Goal: Check status: Check status

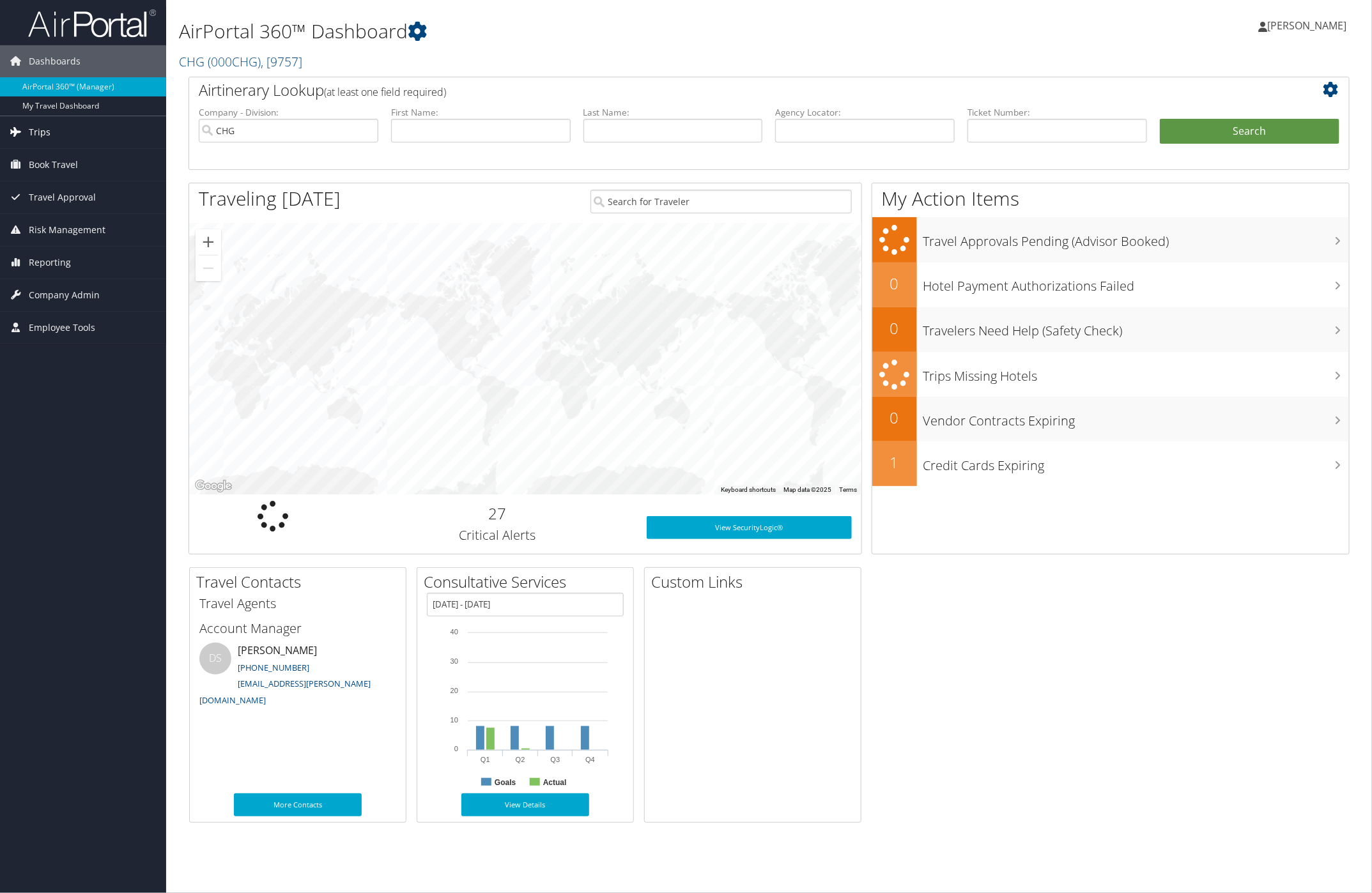
click at [46, 138] on span "Trips" at bounding box center [40, 132] width 22 height 32
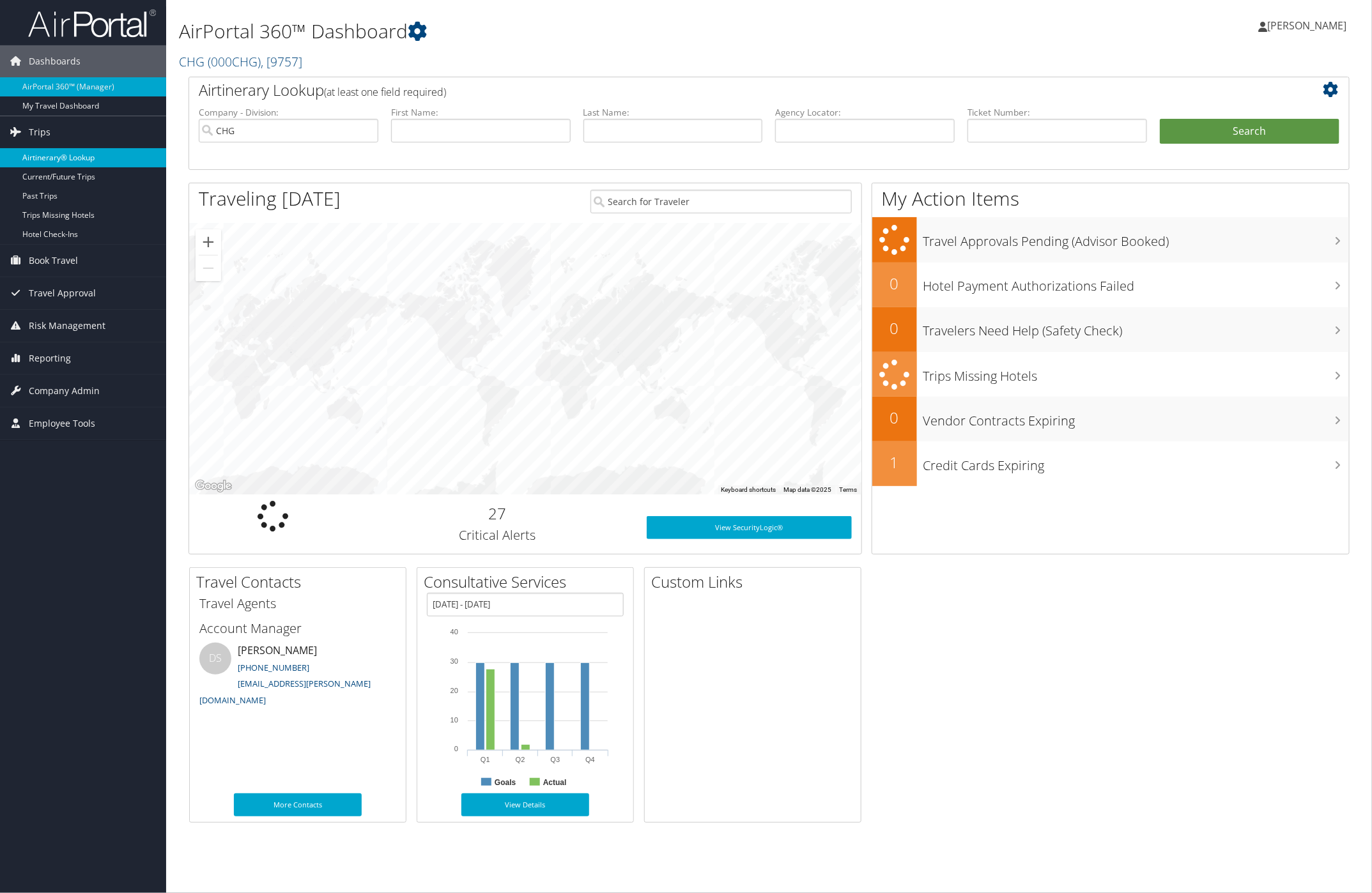
click at [53, 160] on link "Airtinerary® Lookup" at bounding box center [83, 158] width 166 height 20
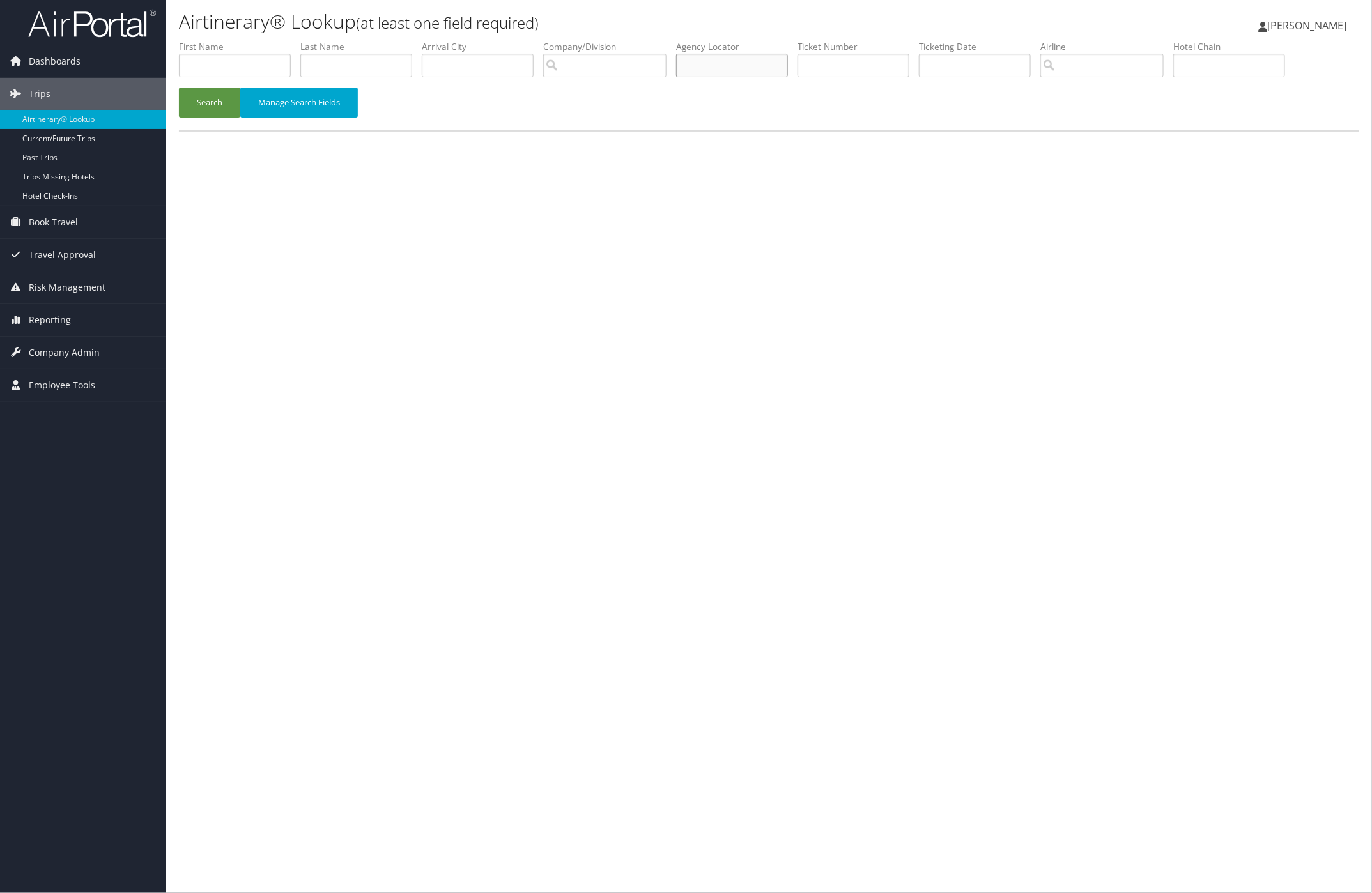
click at [732, 58] on input "text" at bounding box center [733, 65] width 112 height 24
paste input "JXHQYL"
click at [217, 105] on button "Search" at bounding box center [210, 102] width 61 height 30
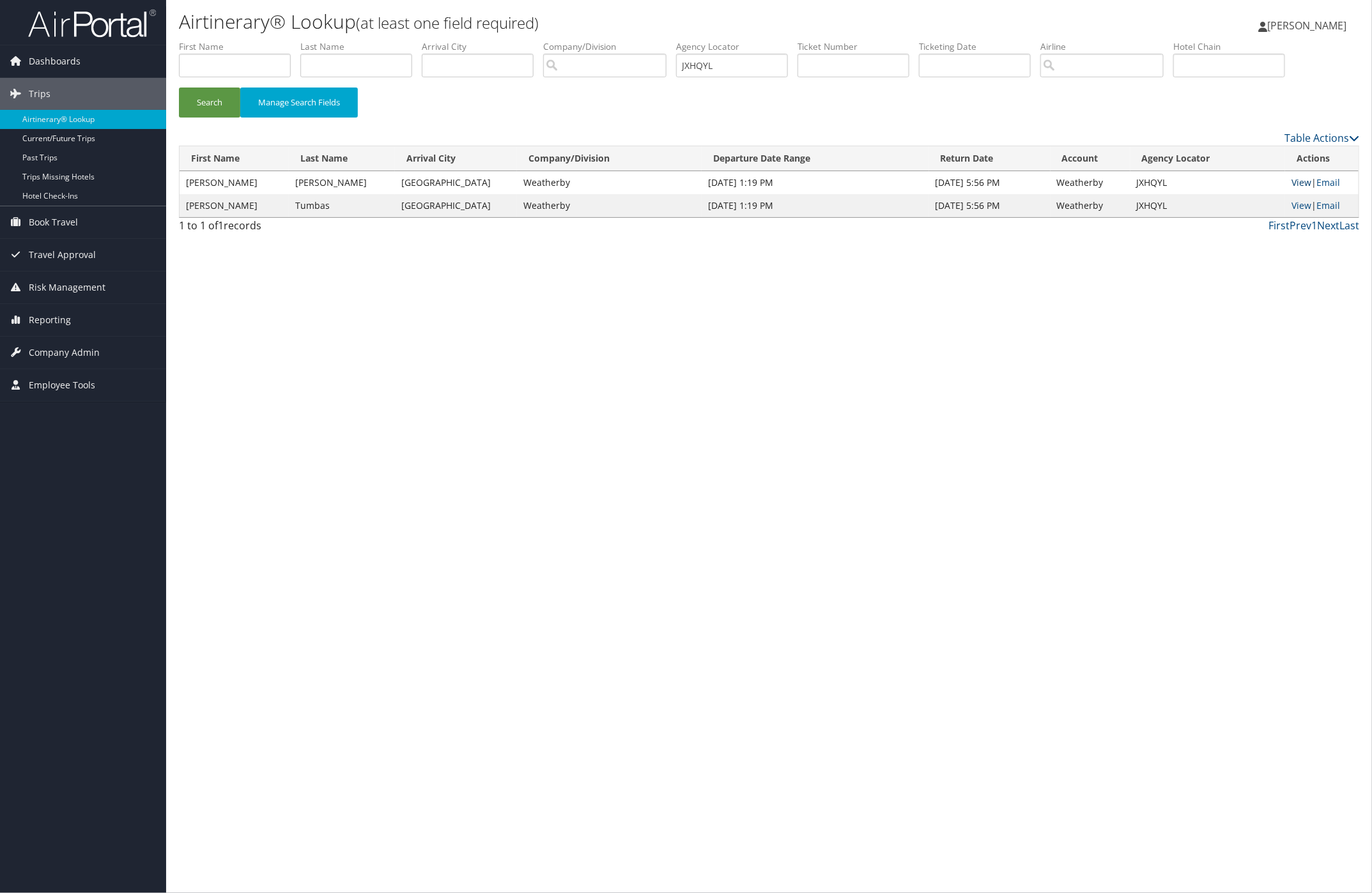
click at [1297, 180] on link "View" at bounding box center [1301, 183] width 20 height 12
drag, startPoint x: 752, startPoint y: 64, endPoint x: 605, endPoint y: 65, distance: 147.0
click at [606, 40] on ul "First Name Last Name Departure City Arrival City Company/Division Airport/City …" at bounding box center [769, 40] width 1180 height 0
paste input "WIAUTQ"
drag, startPoint x: 219, startPoint y: 107, endPoint x: 256, endPoint y: 112, distance: 37.3
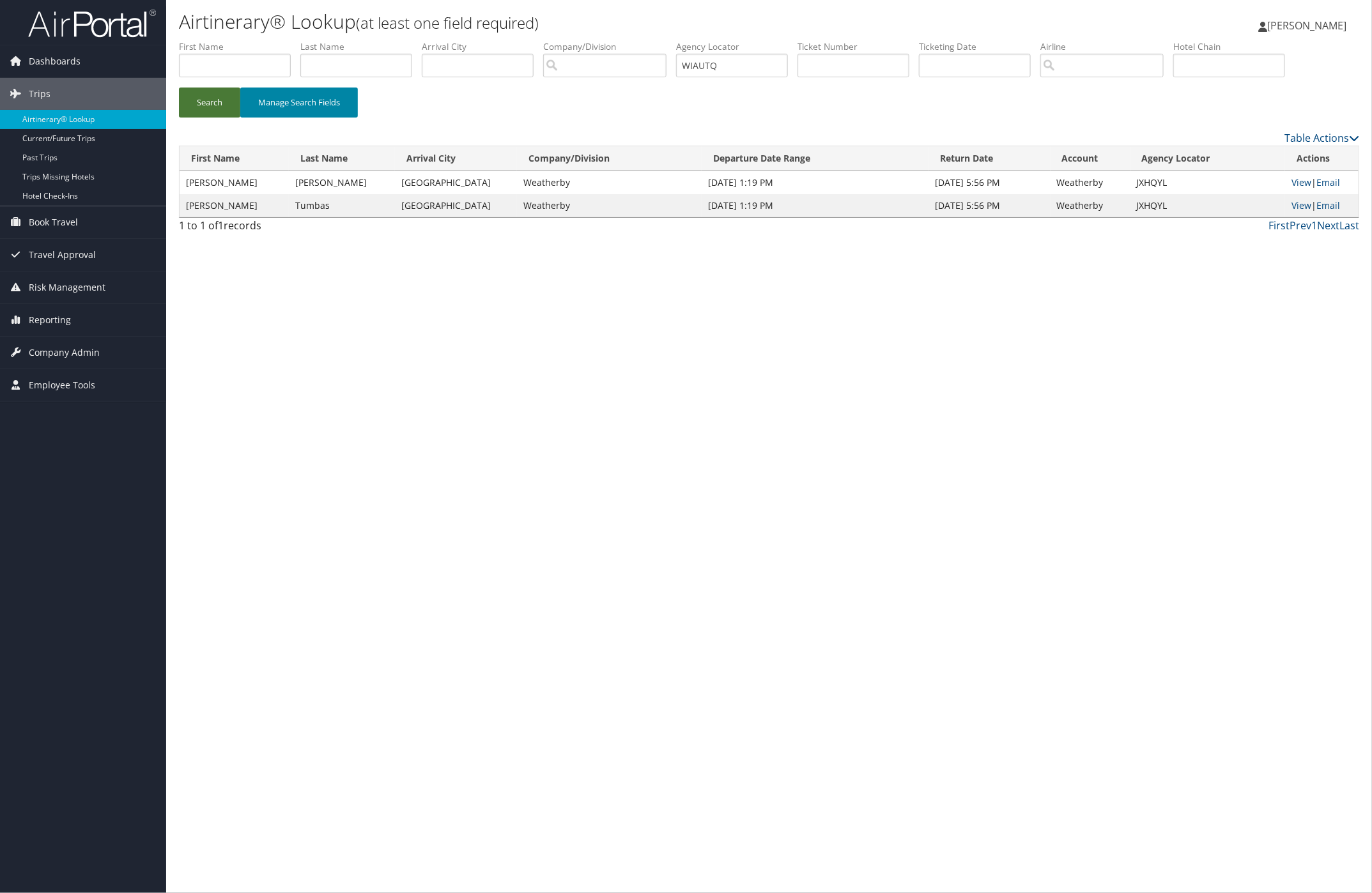
click at [222, 107] on button "Search" at bounding box center [210, 102] width 61 height 30
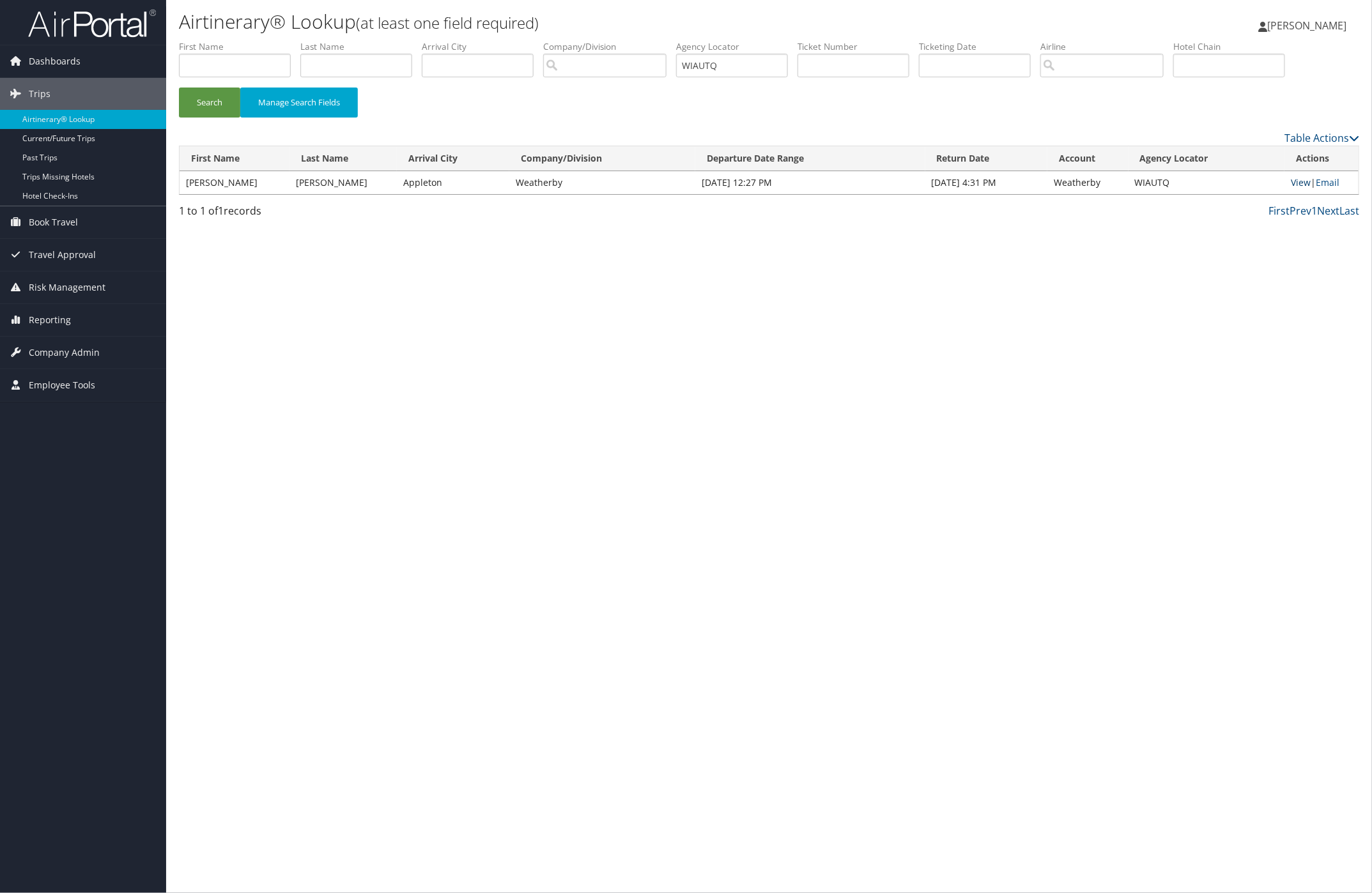
click at [1299, 183] on link "View" at bounding box center [1301, 183] width 20 height 12
paste input "OHSTXU"
drag, startPoint x: 741, startPoint y: 68, endPoint x: 366, endPoint y: 113, distance: 377.7
click at [453, 96] on form "First Name Last Name Departure City Arrival City Company/Division Airport/City …" at bounding box center [769, 84] width 1180 height 89
click at [211, 99] on button "Search" at bounding box center [210, 102] width 61 height 30
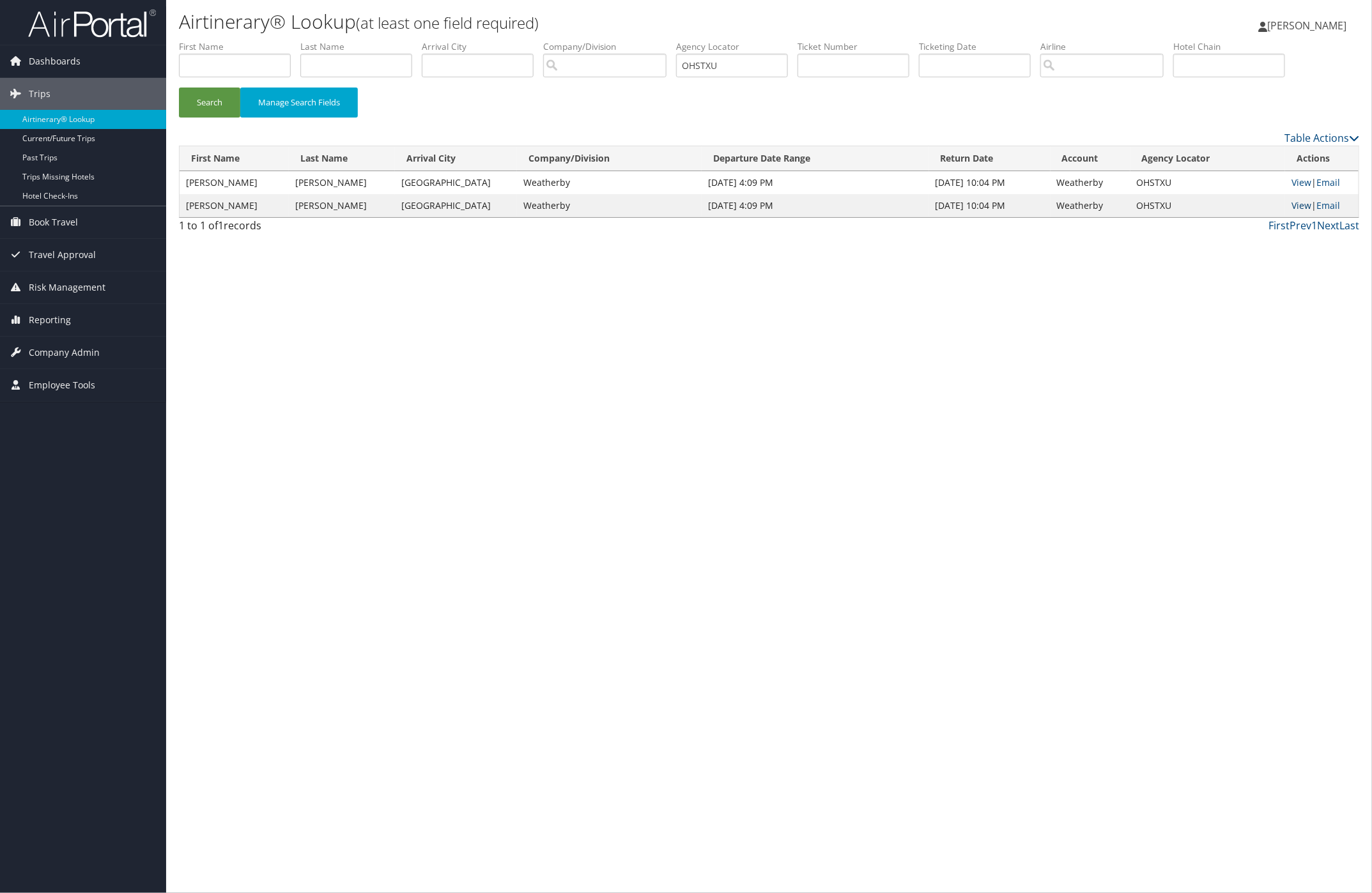
click at [1298, 203] on link "View" at bounding box center [1301, 205] width 20 height 12
drag, startPoint x: 529, startPoint y: 79, endPoint x: 703, endPoint y: 81, distance: 174.0
click at [699, 40] on ul "First Name Last Name Departure City Arrival City Company/Division Airport/City …" at bounding box center [769, 40] width 1180 height 0
click at [757, 68] on input "OHSTXU" at bounding box center [733, 65] width 112 height 24
paste input "LWFEJW"
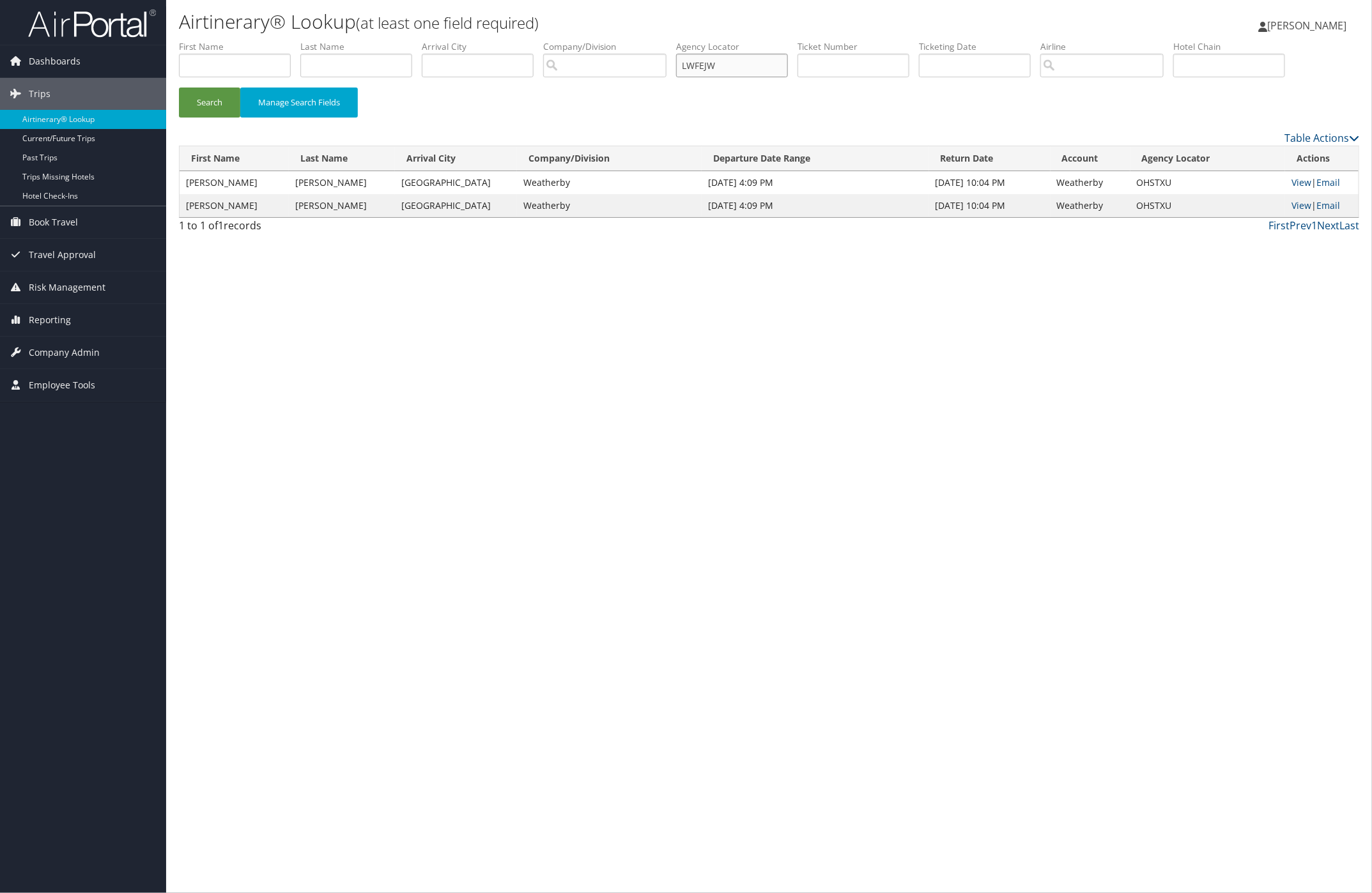
drag, startPoint x: 751, startPoint y: 65, endPoint x: 586, endPoint y: 69, distance: 165.0
click at [631, 40] on ul "First Name Last Name Departure City Arrival City Company/Division Airport/City …" at bounding box center [769, 40] width 1180 height 0
type input "LWFEJW"
click at [223, 99] on button "Search" at bounding box center [210, 102] width 61 height 30
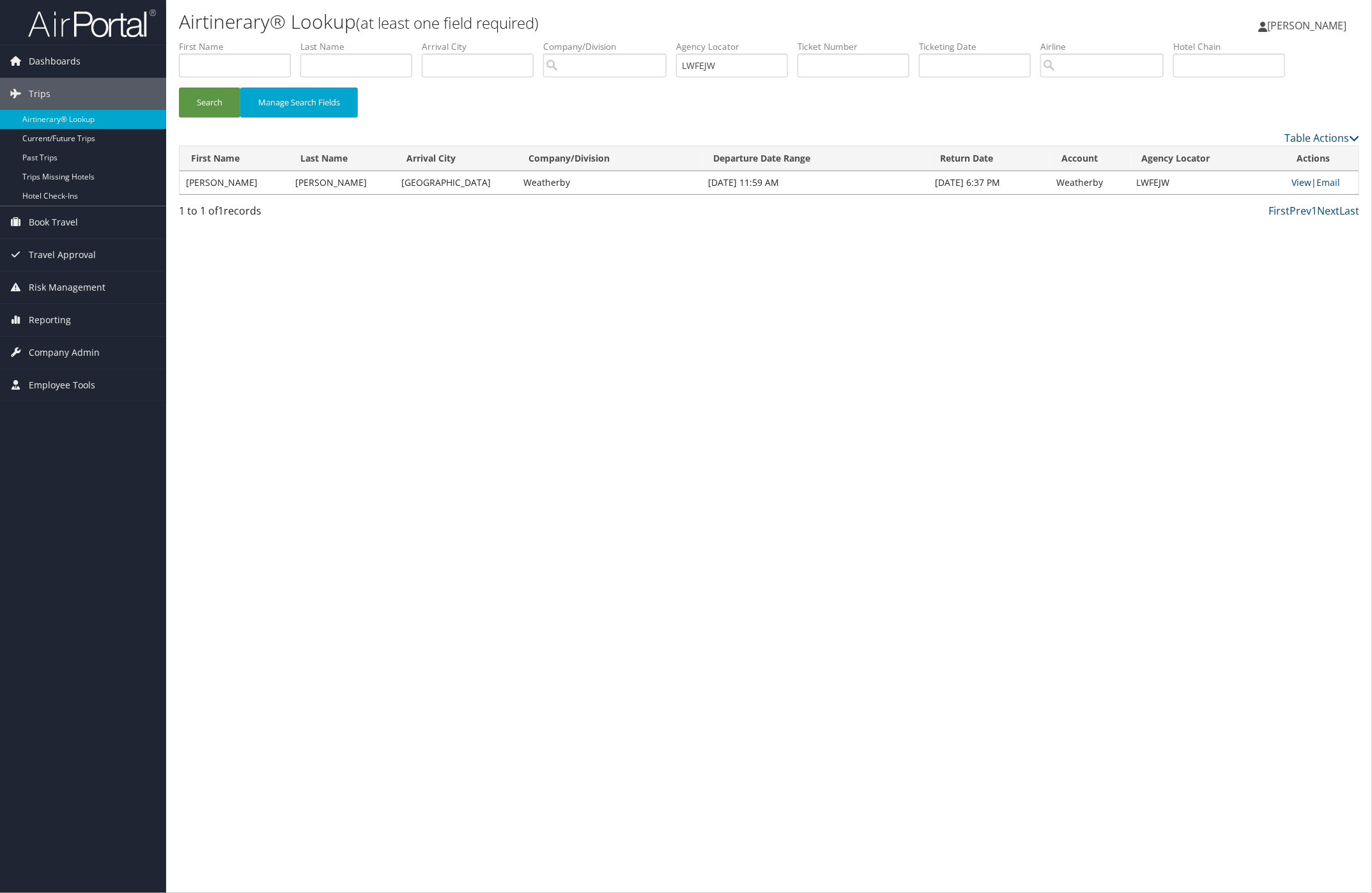
click at [1296, 183] on link "View" at bounding box center [1301, 183] width 20 height 12
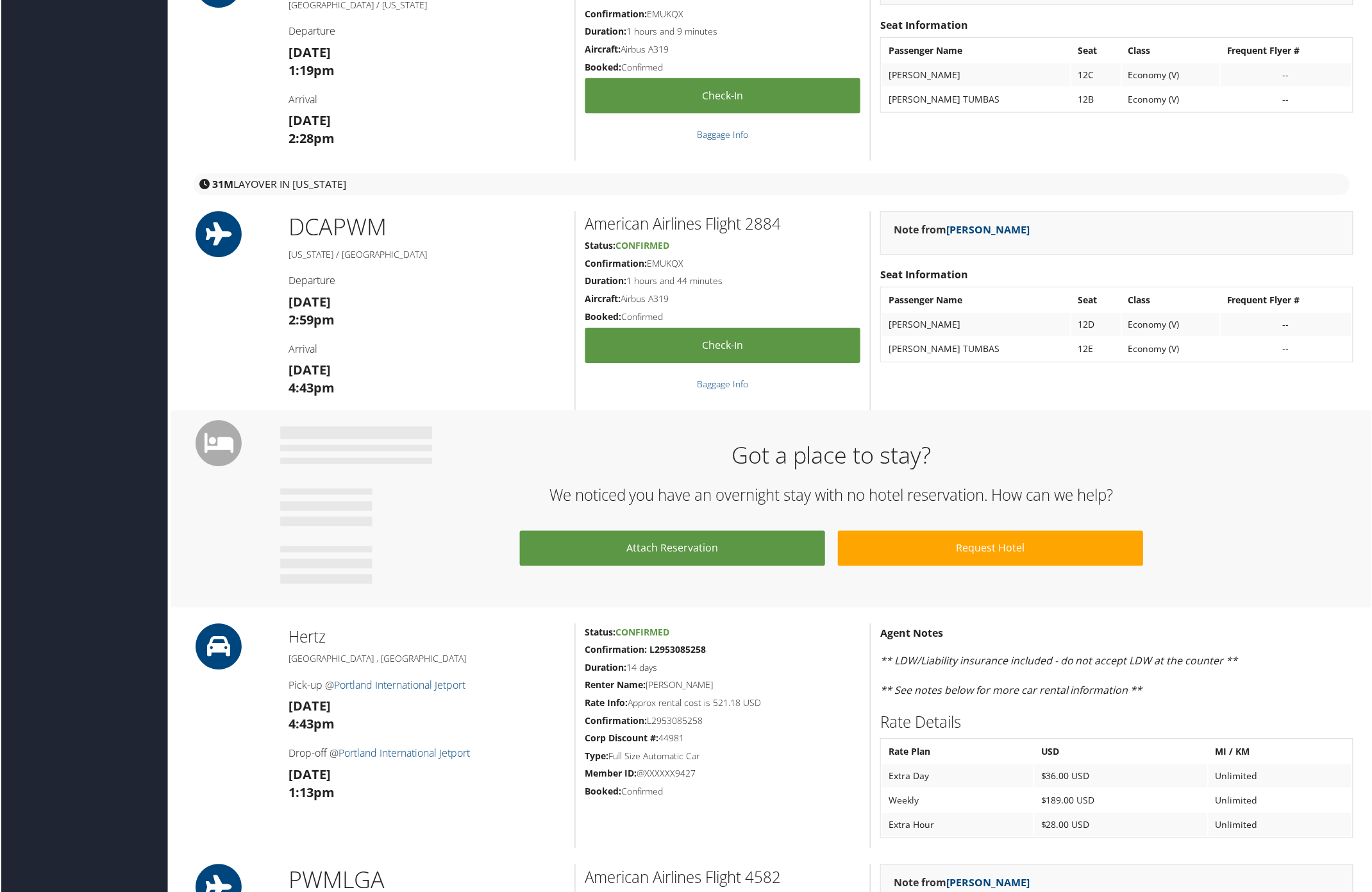
scroll to position [802, 0]
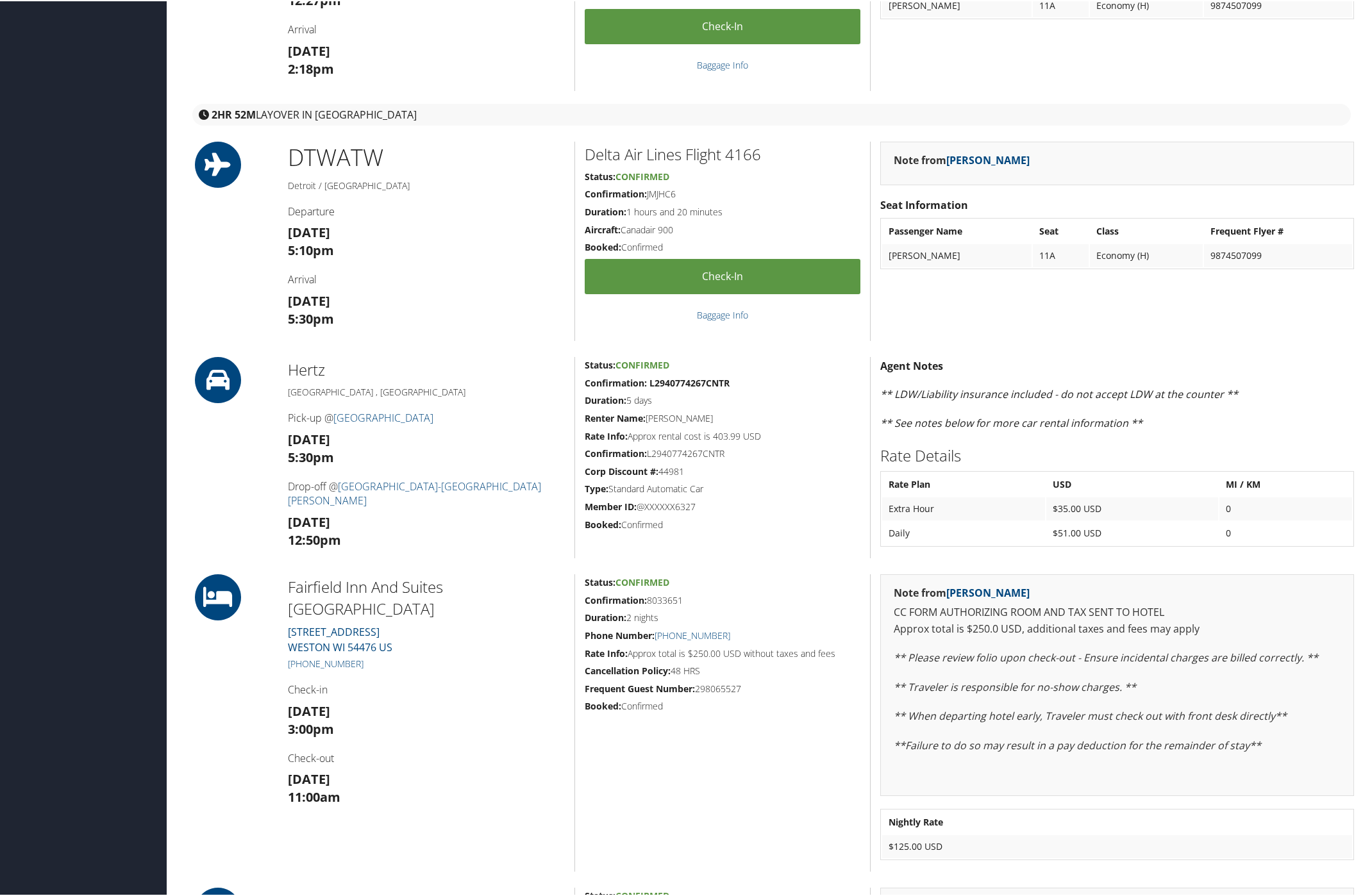
scroll to position [401, 0]
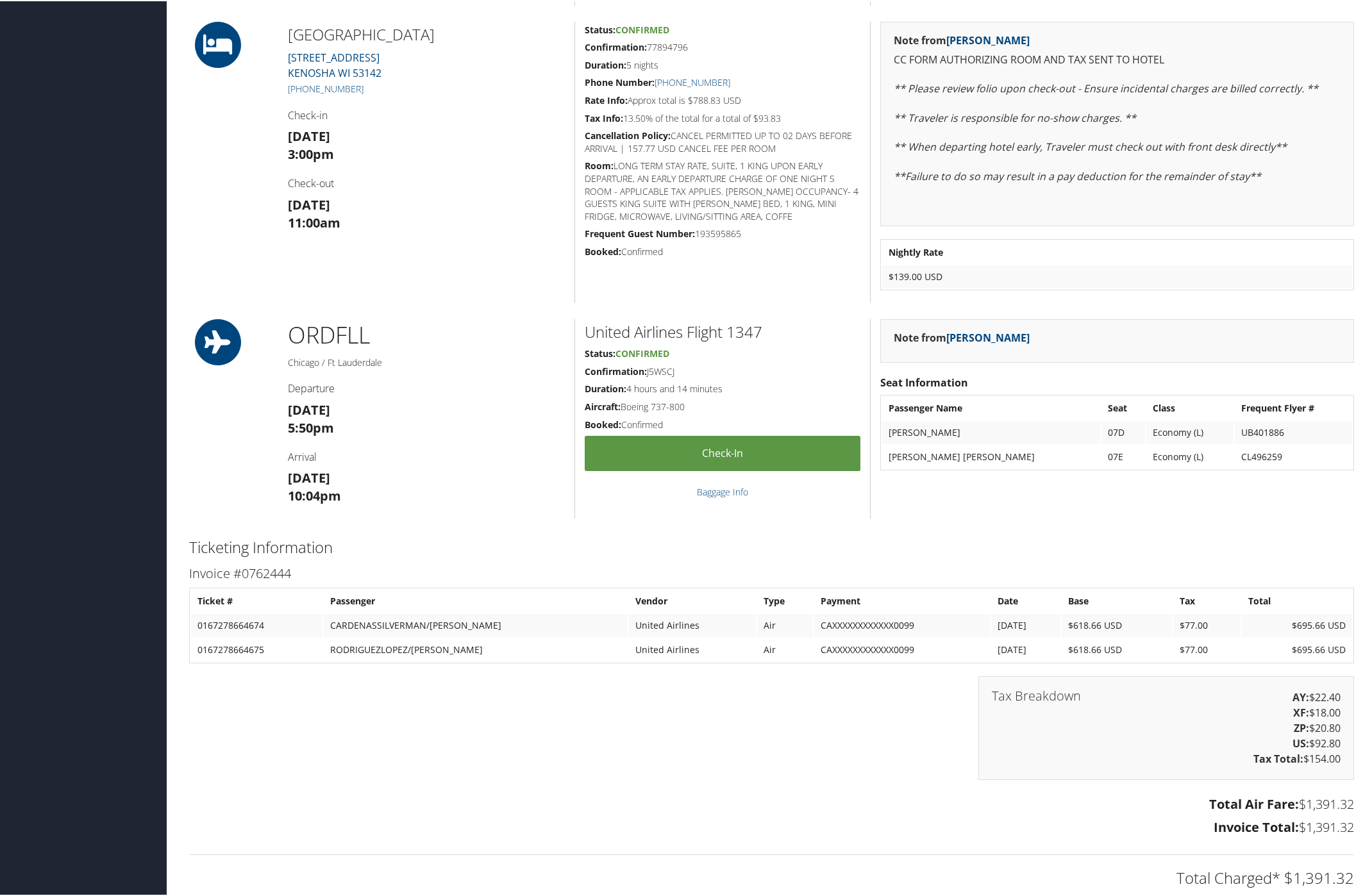
scroll to position [801, 0]
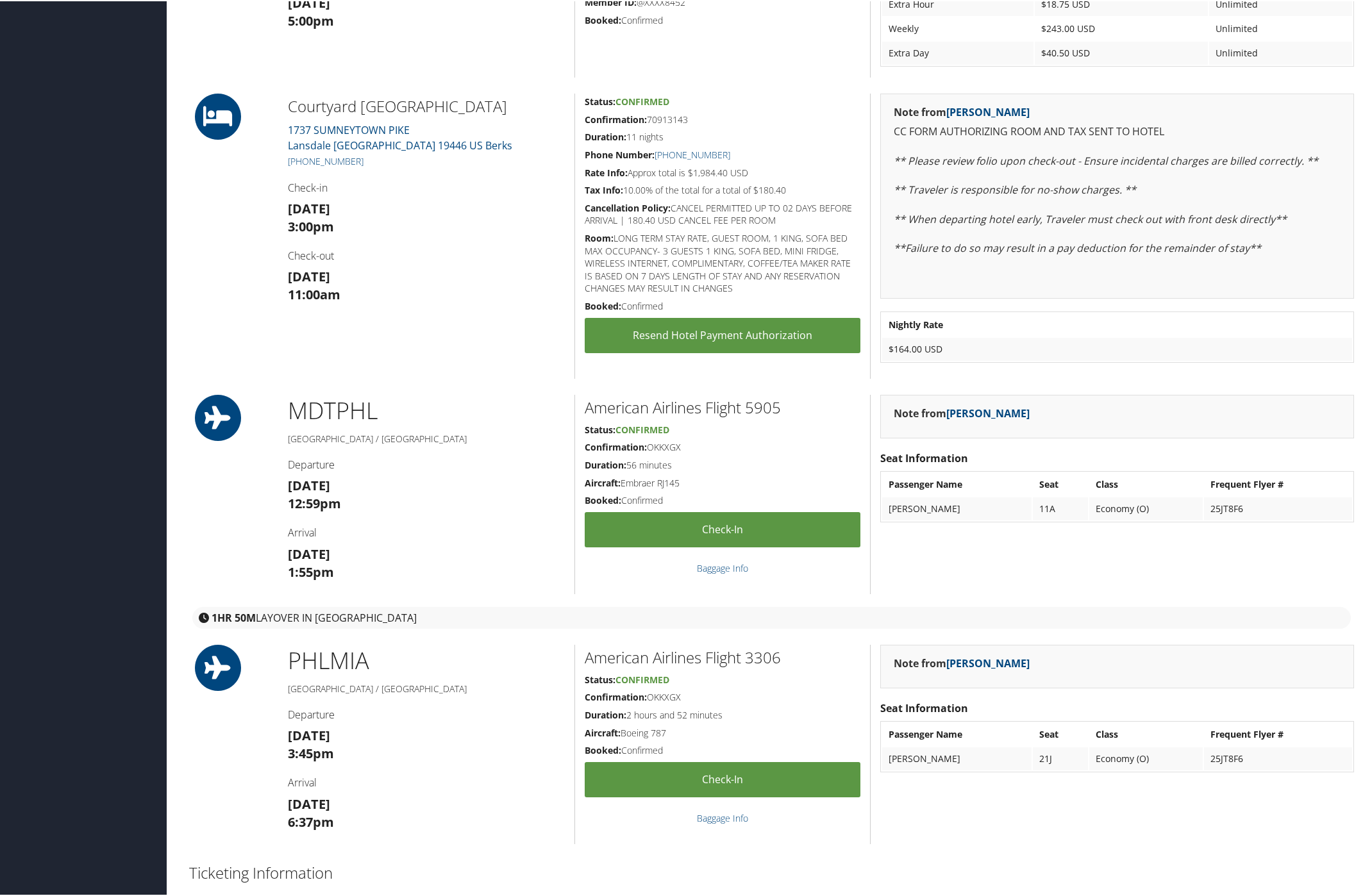
scroll to position [721, 0]
